Goal: Task Accomplishment & Management: Manage account settings

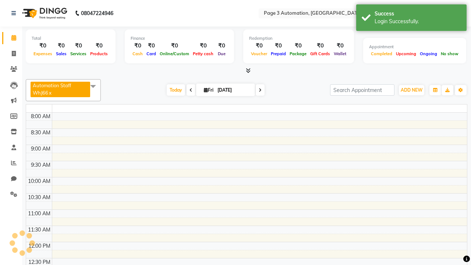
select select "en"
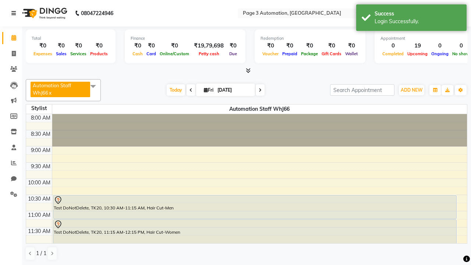
click at [15, 13] on icon at bounding box center [13, 13] width 4 height 5
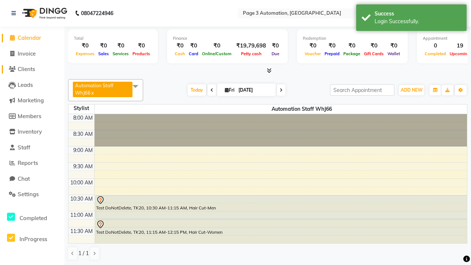
click at [32, 69] on span "Clients" at bounding box center [26, 68] width 17 height 7
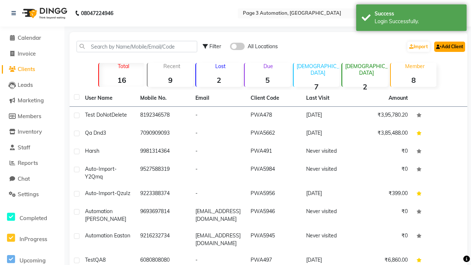
click at [449, 46] on link "Add Client" at bounding box center [449, 47] width 31 height 10
select select "22"
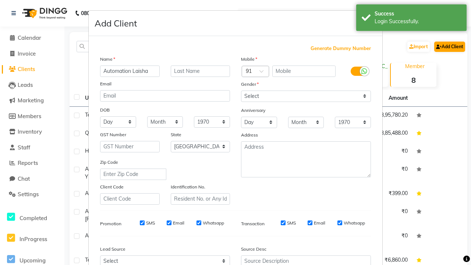
type input "Automation Laisha"
type input "9841653241"
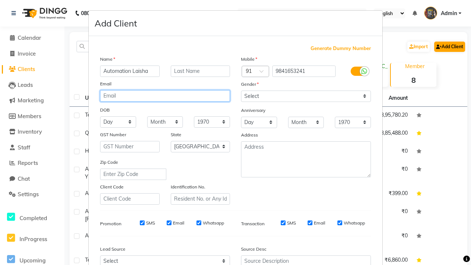
type input "[EMAIL_ADDRESS][DOMAIN_NAME]"
select select "[DEMOGRAPHIC_DATA]"
type input "[EMAIL_ADDRESS][DOMAIN_NAME]"
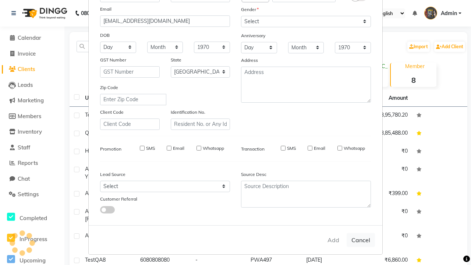
select select
select select "null"
select select
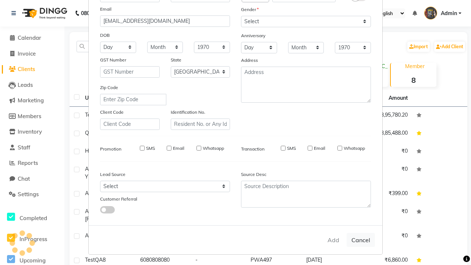
select select
checkbox input "false"
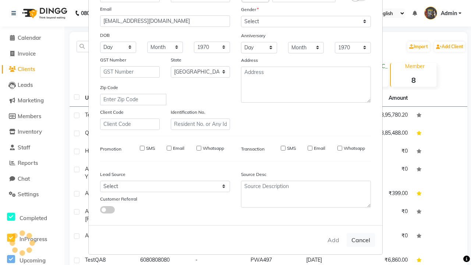
checkbox input "false"
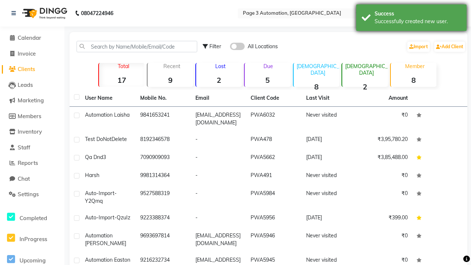
click at [411, 19] on div "Successfully created new user." at bounding box center [417, 22] width 86 height 8
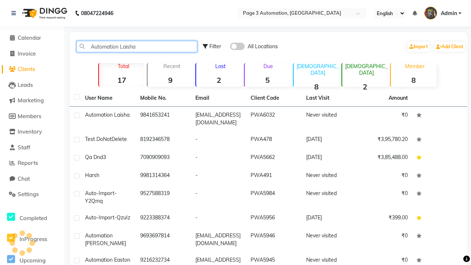
type input "Automation Laisha"
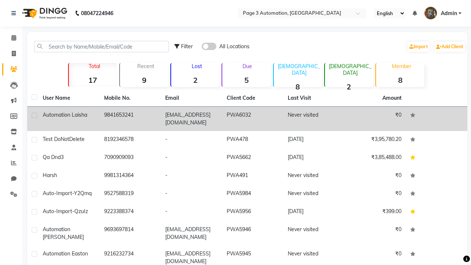
click at [34, 115] on label at bounding box center [35, 116] width 6 height 6
click at [34, 115] on input "checkbox" at bounding box center [34, 115] width 5 height 5
checkbox input "true"
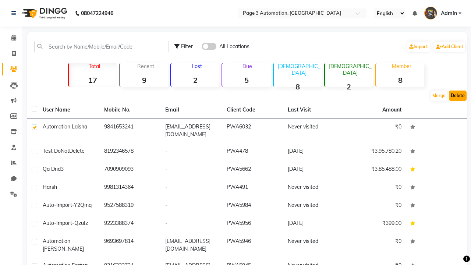
click at [458, 96] on button "Delete" at bounding box center [458, 95] width 18 height 10
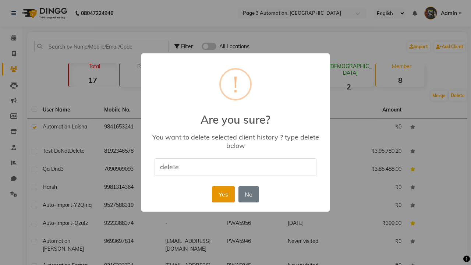
type input "delete"
click at [223, 194] on button "Yes" at bounding box center [223, 194] width 22 height 16
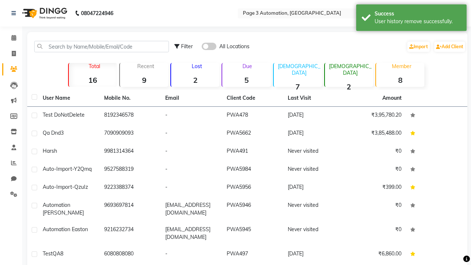
scroll to position [7, 0]
